Goal: Task Accomplishment & Management: Manage account settings

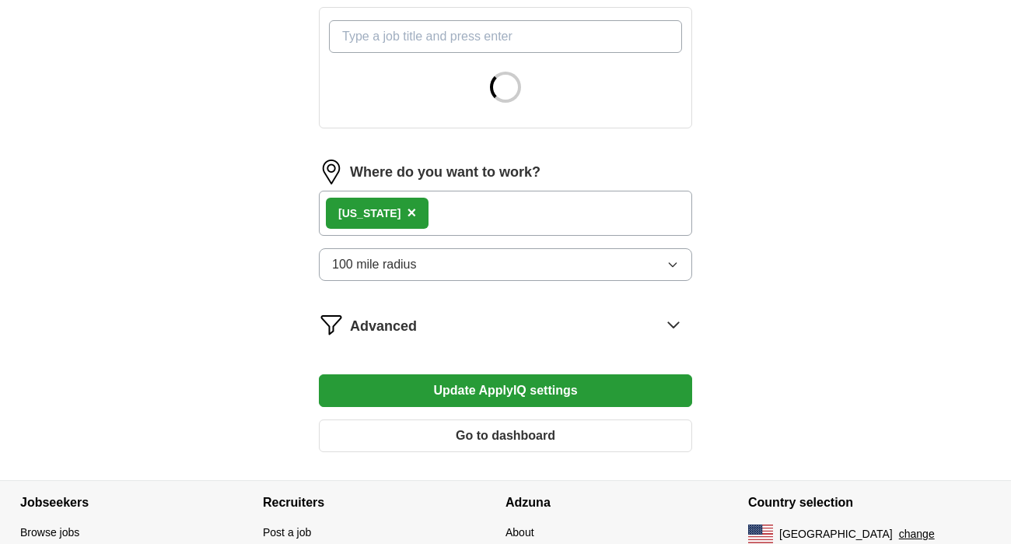
scroll to position [657, 0]
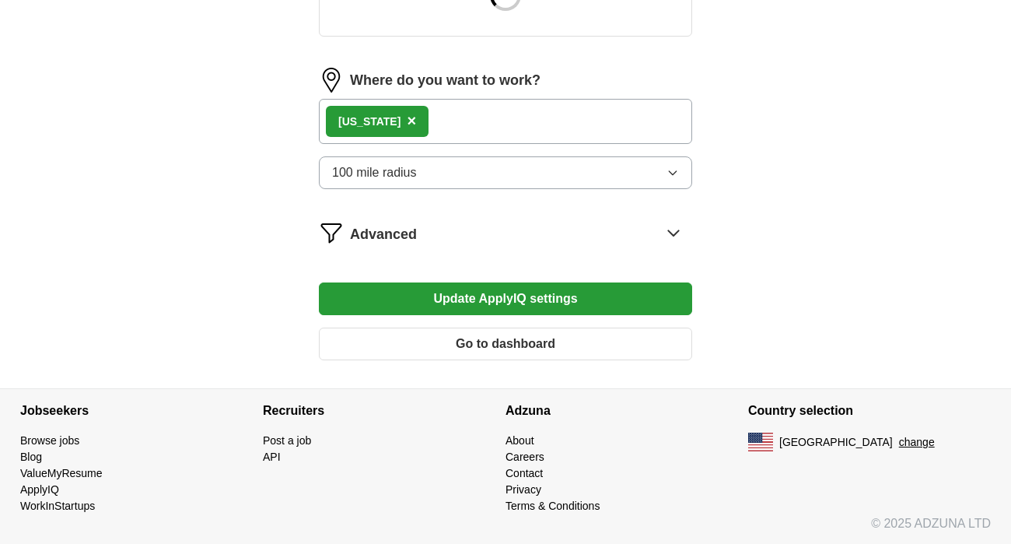
click at [438, 177] on button "100 mile radius" at bounding box center [505, 172] width 373 height 33
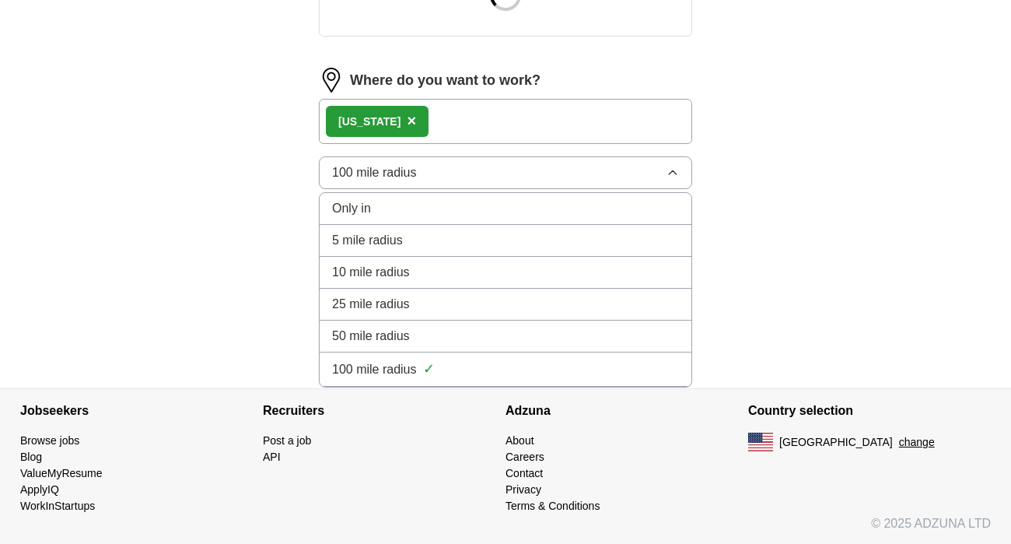
click at [422, 189] on div "100 mile radius Only in 5 mile radius 10 mile radius 25 mile radius 50 mile rad…" at bounding box center [505, 172] width 373 height 33
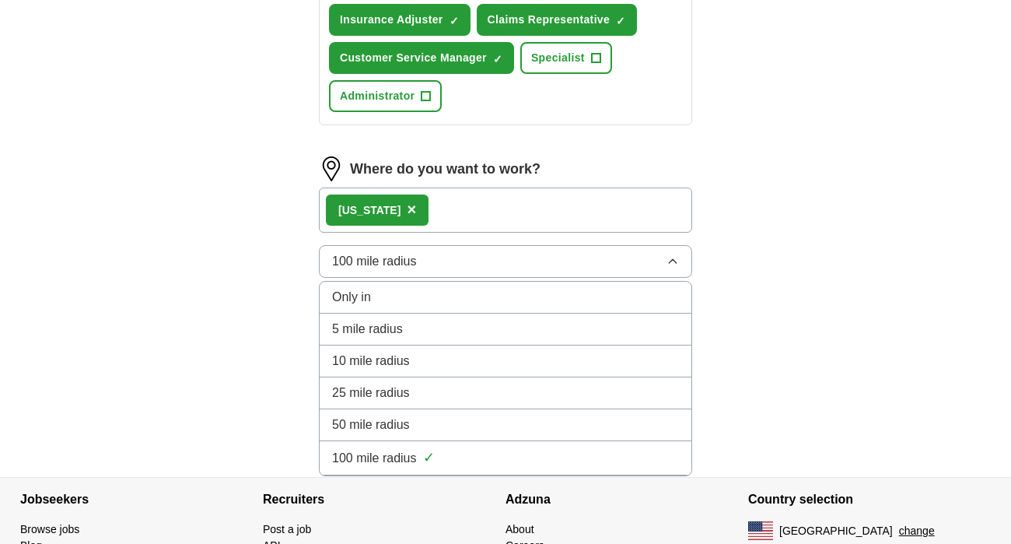
scroll to position [735, 0]
click at [449, 389] on div "25 mile radius" at bounding box center [505, 392] width 347 height 19
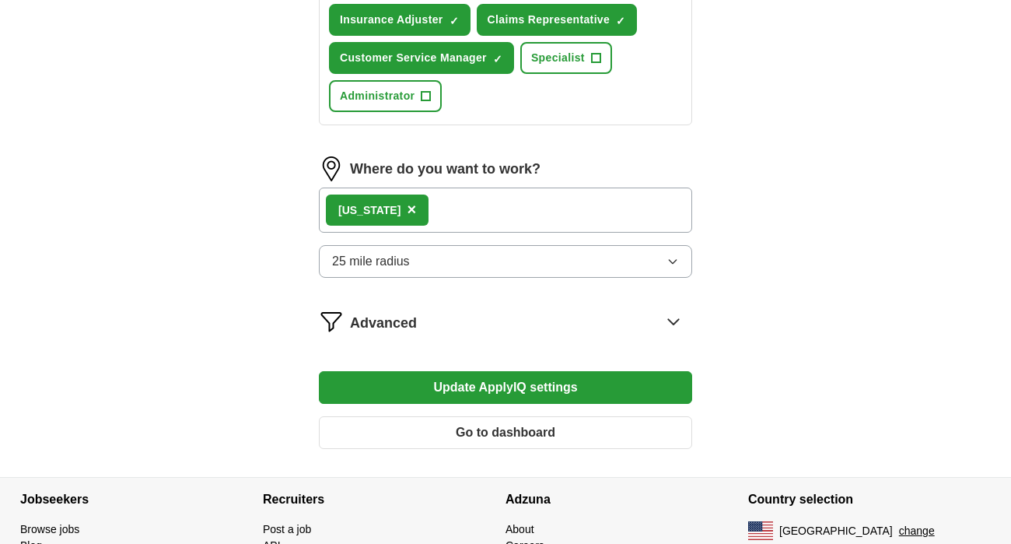
click at [435, 326] on div "Advanced" at bounding box center [521, 321] width 342 height 25
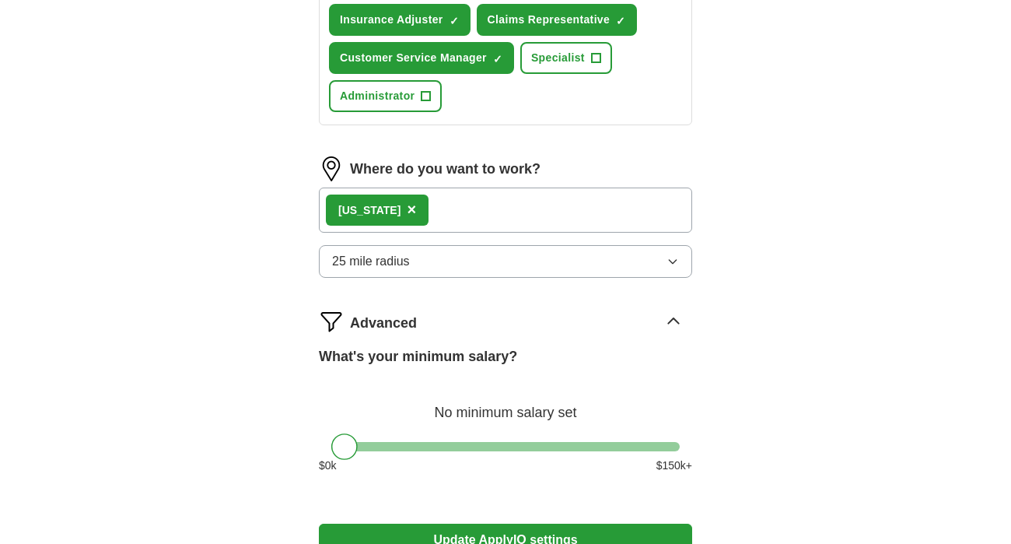
click at [668, 313] on icon at bounding box center [673, 321] width 25 height 25
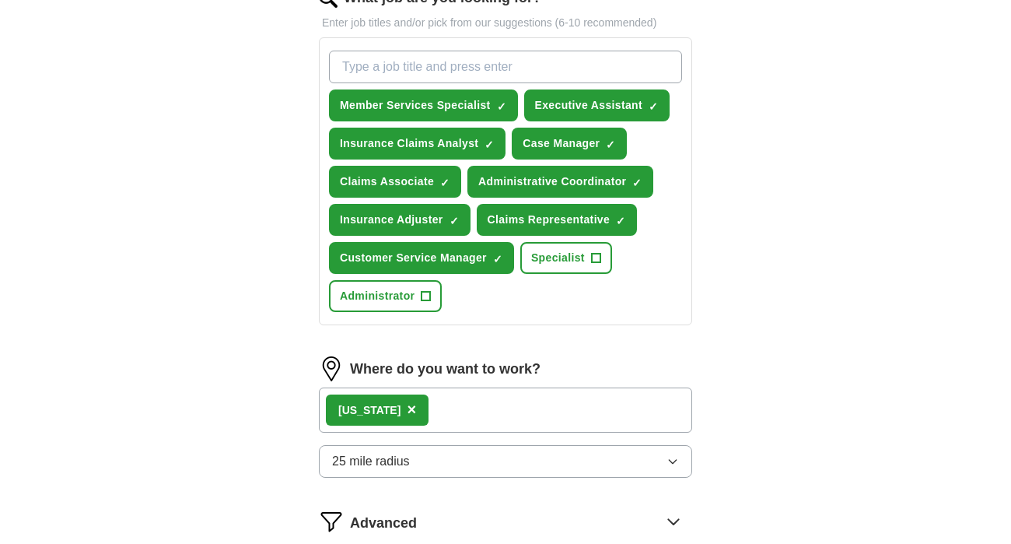
scroll to position [476, 0]
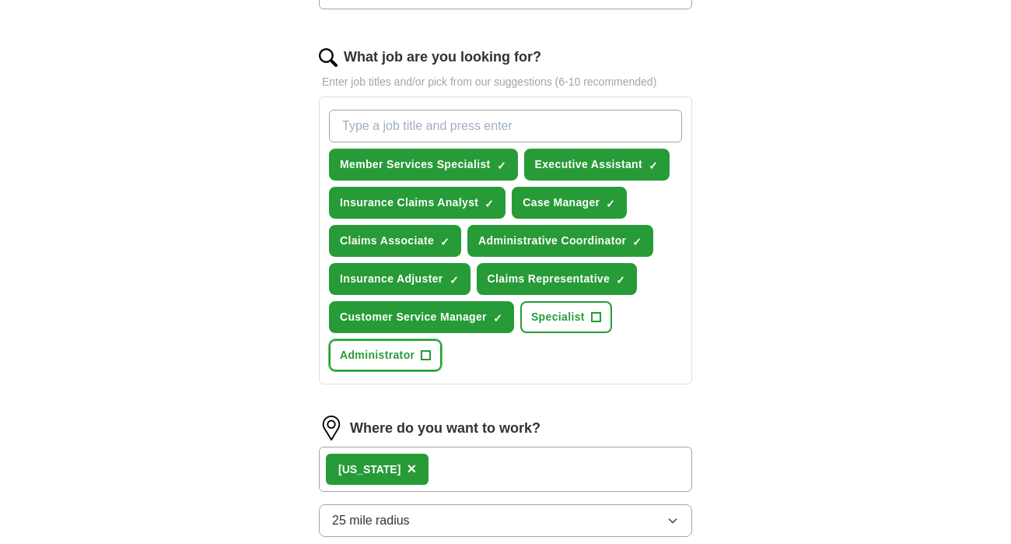
click at [425, 355] on span "+" at bounding box center [425, 355] width 9 height 12
click at [596, 313] on span "+" at bounding box center [595, 317] width 9 height 12
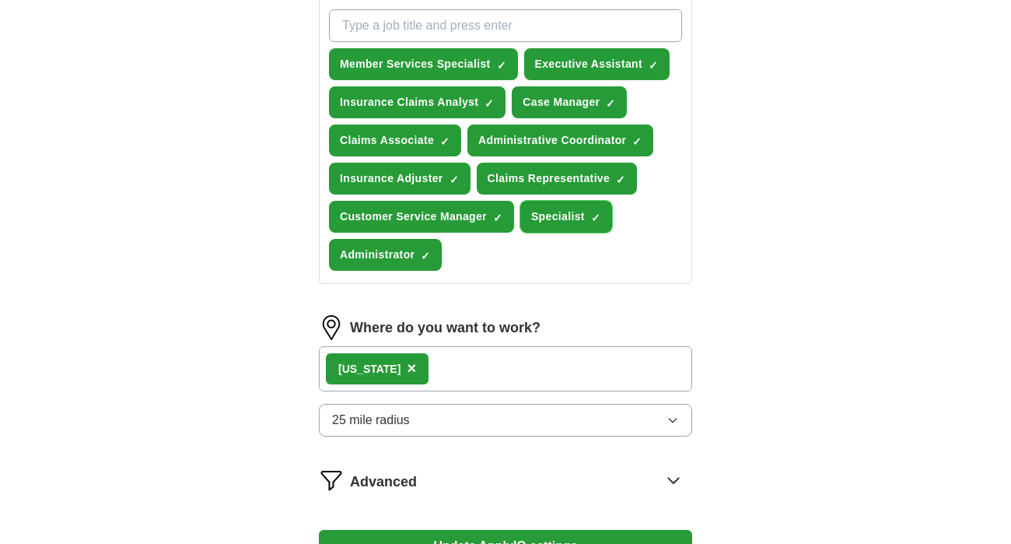
scroll to position [646, 0]
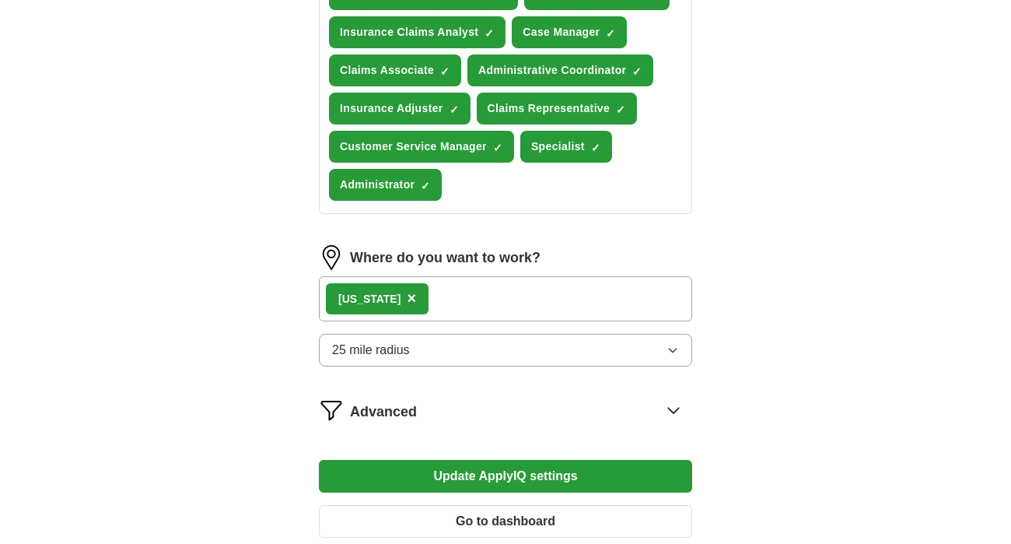
click at [478, 288] on div "[US_STATE] ×" at bounding box center [505, 298] width 373 height 45
click at [451, 298] on div "[US_STATE] ×" at bounding box center [505, 298] width 373 height 45
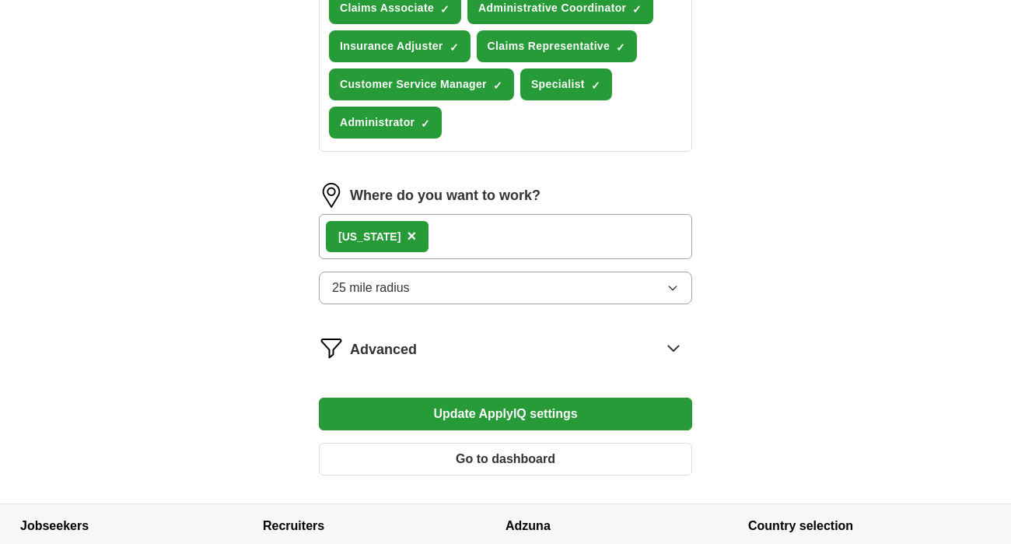
scroll to position [774, 0]
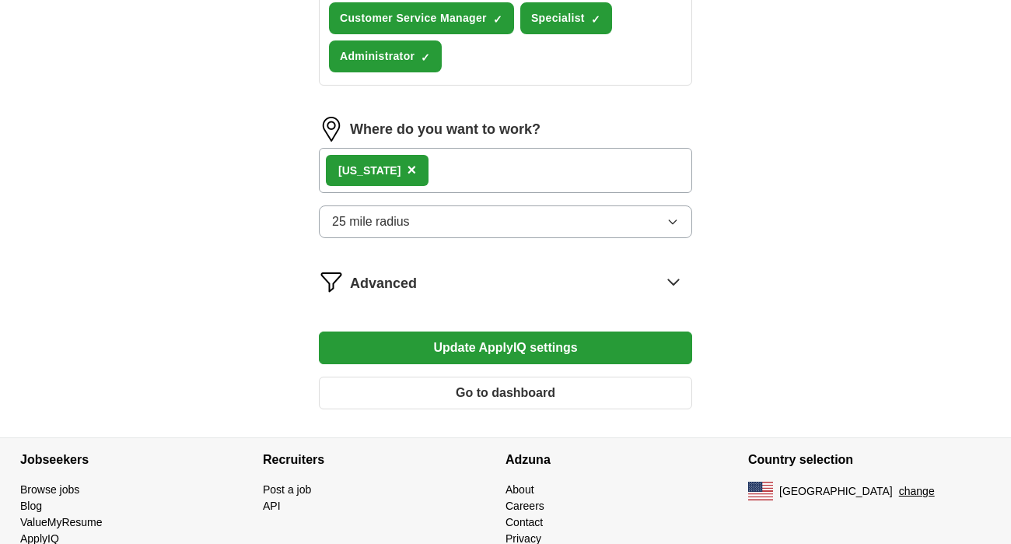
click at [428, 348] on button "Update ApplyIQ settings" at bounding box center [505, 347] width 373 height 33
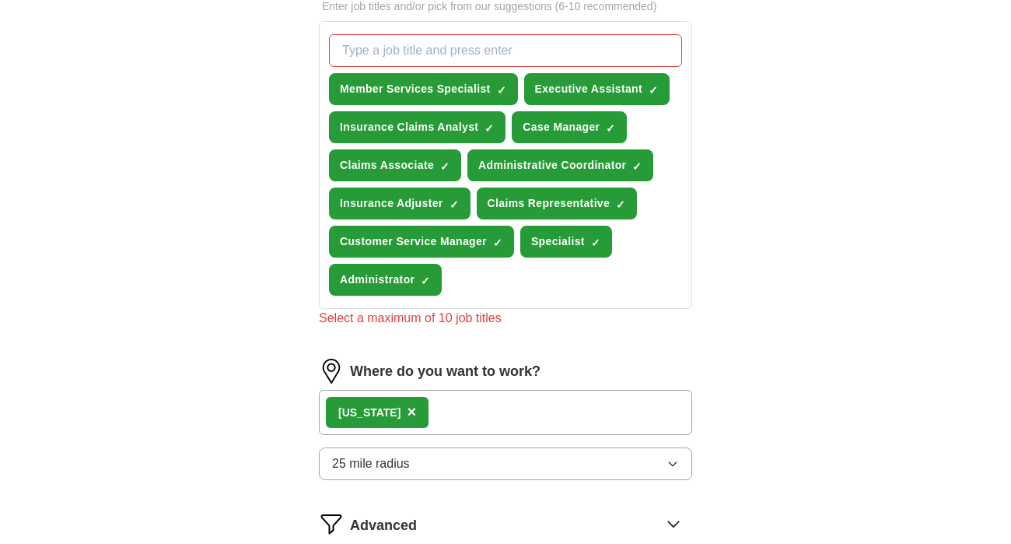
scroll to position [549, 0]
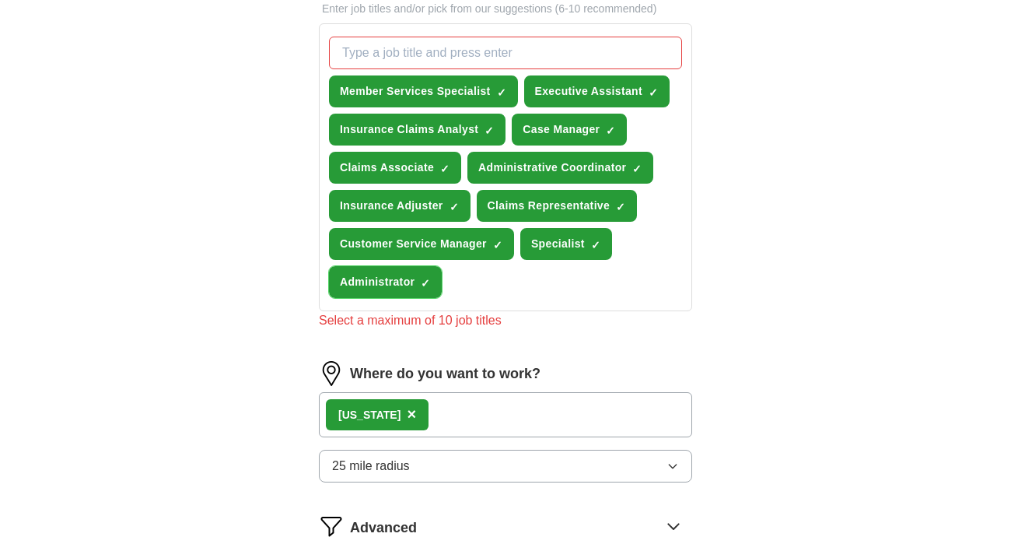
click at [438, 285] on button "Administrator ✓ ×" at bounding box center [385, 282] width 113 height 32
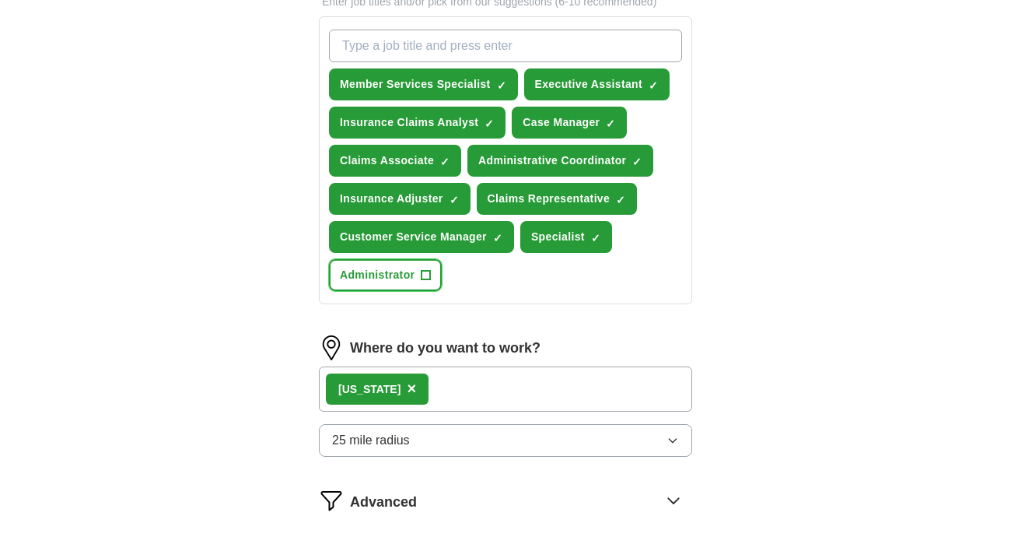
scroll to position [557, 0]
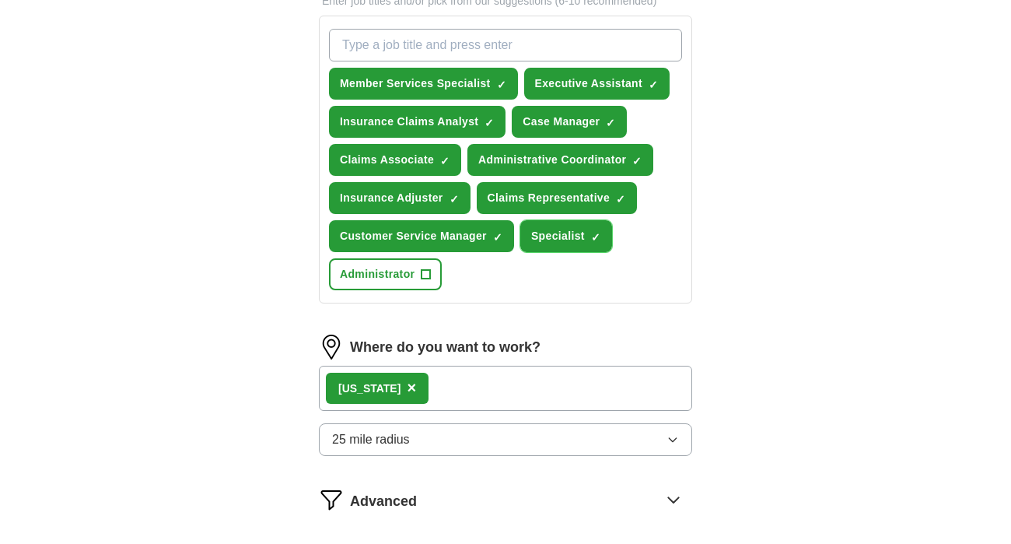
click at [0, 0] on span "×" at bounding box center [0, 0] width 0 height 0
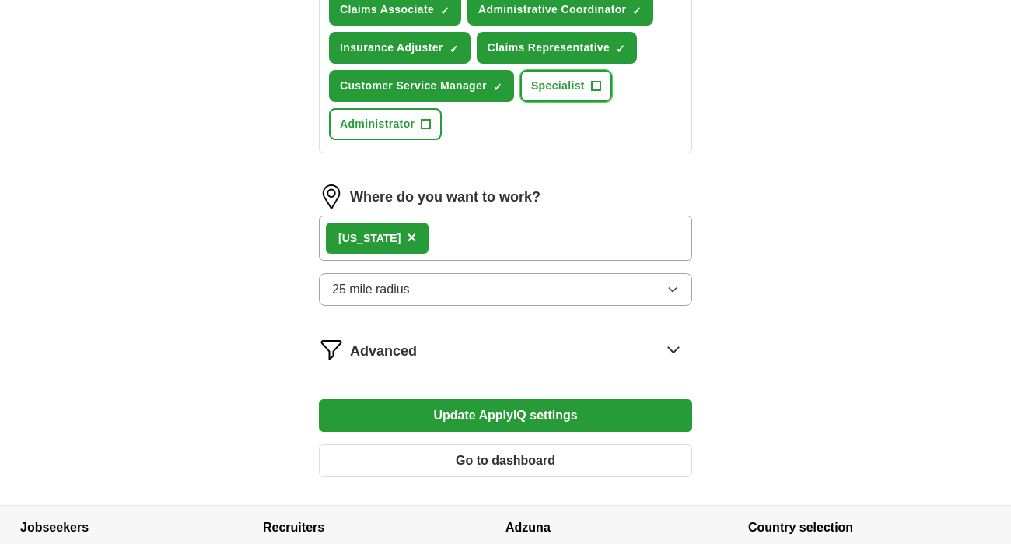
scroll to position [781, 0]
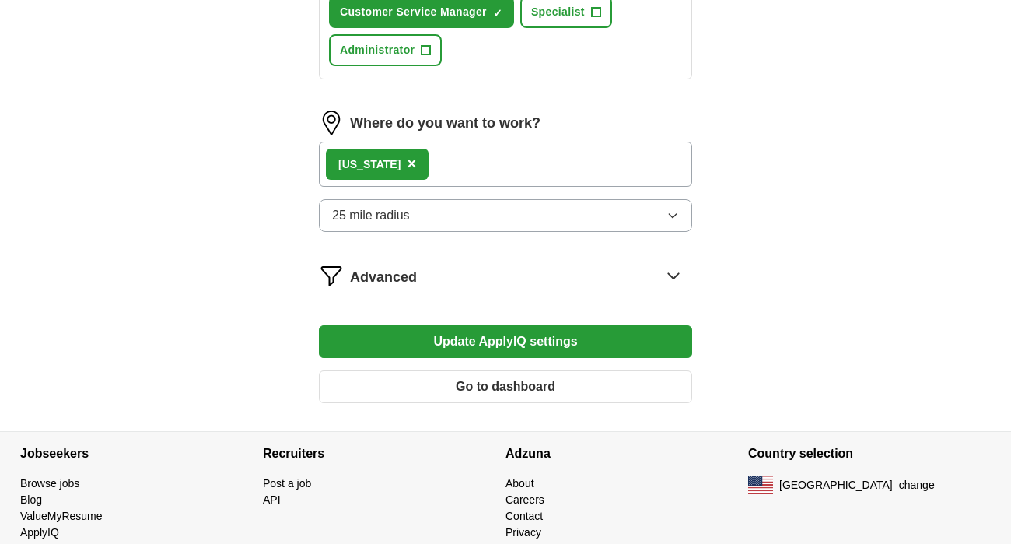
click at [495, 344] on button "Update ApplyIQ settings" at bounding box center [505, 341] width 373 height 33
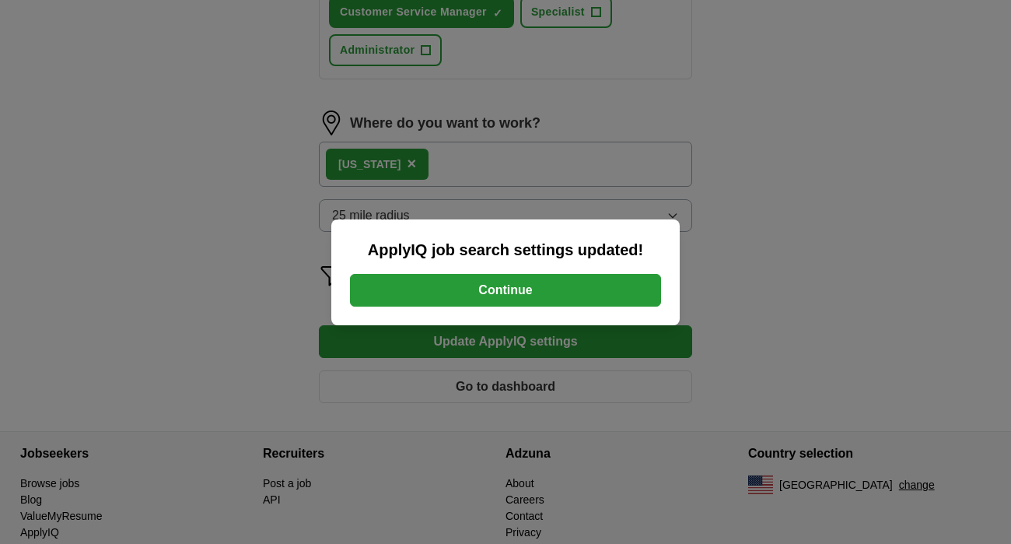
click at [498, 309] on div "ApplyIQ job search settings updated! Continue" at bounding box center [505, 272] width 348 height 106
click at [499, 295] on button "Continue" at bounding box center [505, 290] width 311 height 33
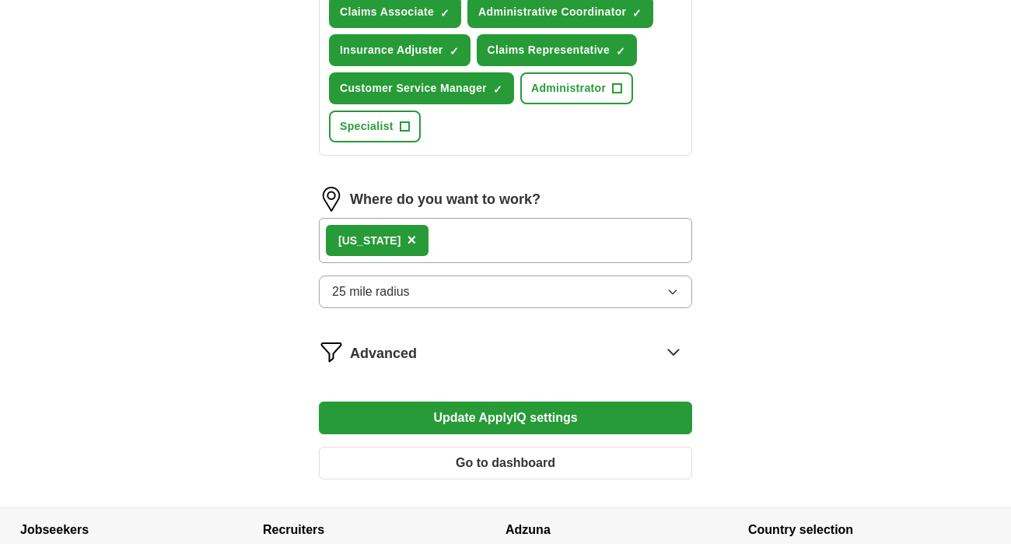
scroll to position [713, 0]
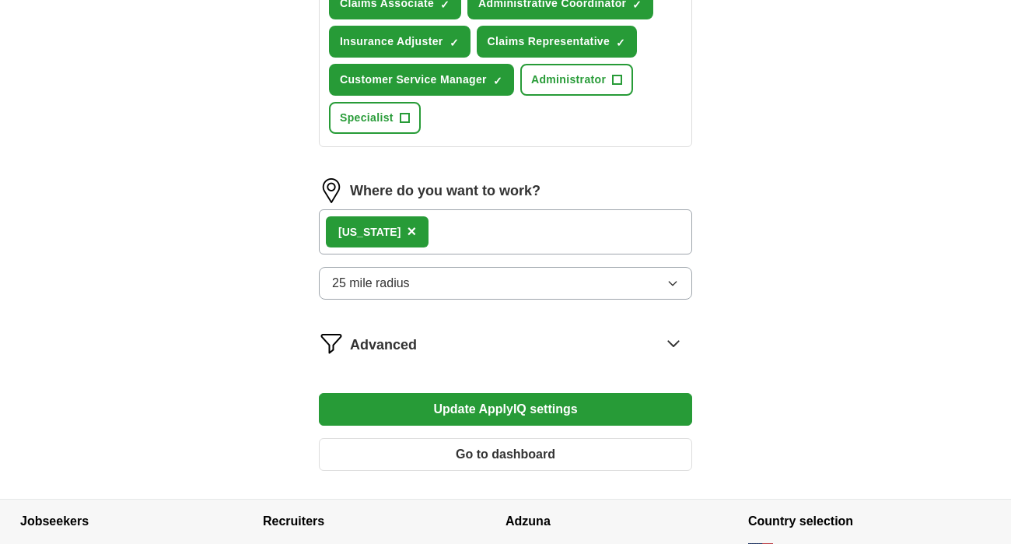
click at [565, 233] on div "[US_STATE] ×" at bounding box center [505, 231] width 373 height 45
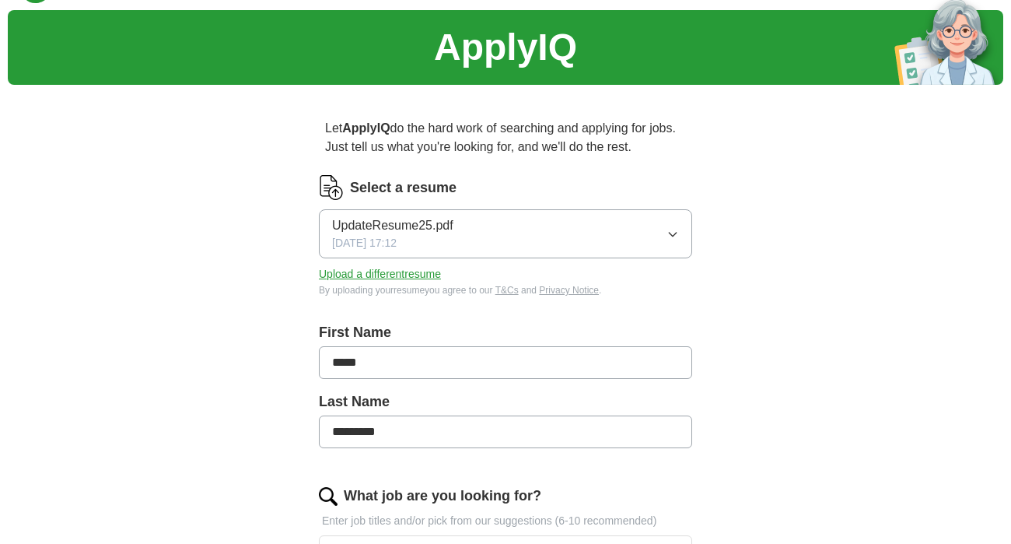
scroll to position [0, 0]
